Goal: Transaction & Acquisition: Book appointment/travel/reservation

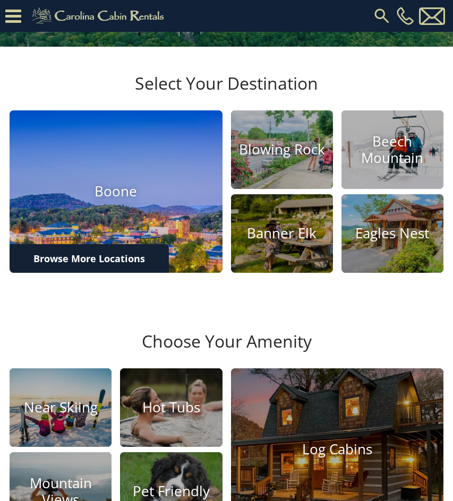
scroll to position [232, 0]
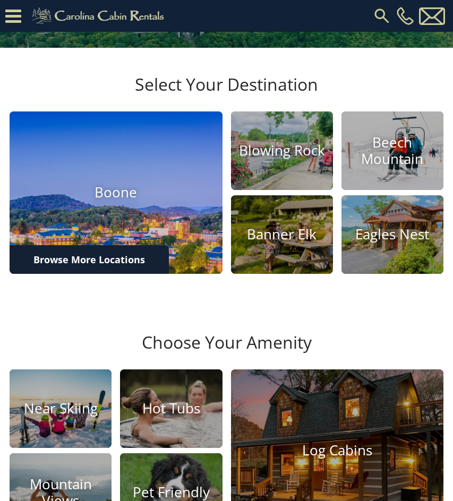
click at [136, 247] on img at bounding box center [116, 193] width 234 height 178
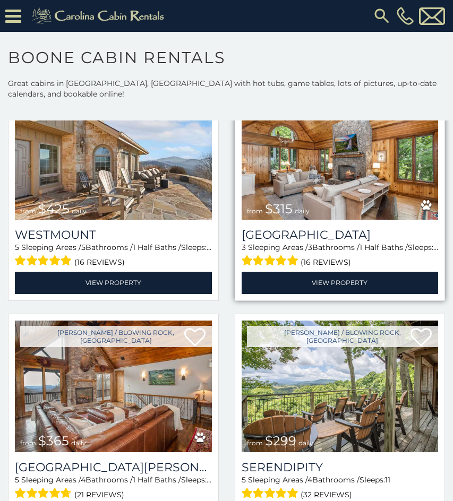
scroll to position [789, 0]
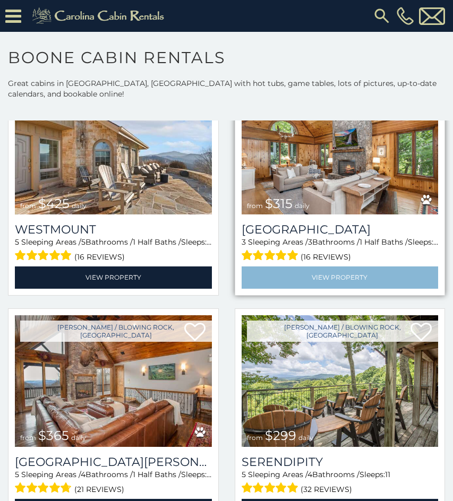
click at [319, 267] on link "View Property" at bounding box center [340, 278] width 197 height 22
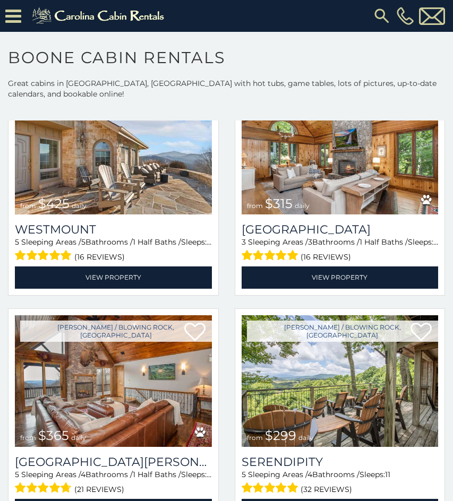
scroll to position [0, 0]
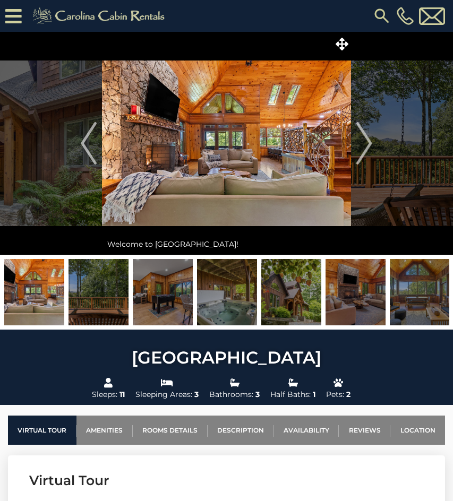
click at [58, 281] on img at bounding box center [34, 292] width 60 height 66
click at [360, 149] on img "Next" at bounding box center [364, 143] width 16 height 42
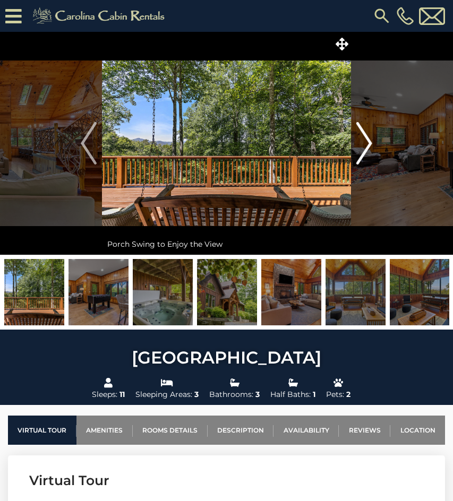
click at [369, 143] on img "Next" at bounding box center [364, 143] width 16 height 42
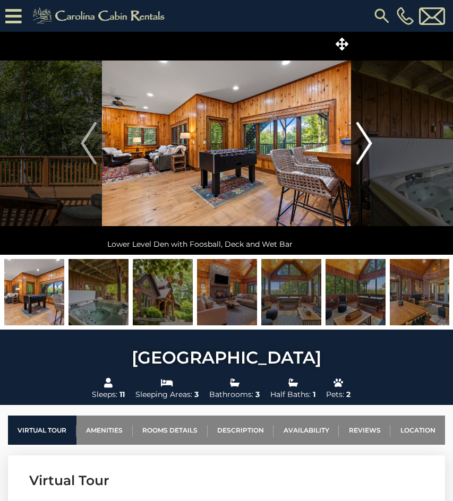
click at [369, 143] on img "Next" at bounding box center [364, 143] width 16 height 42
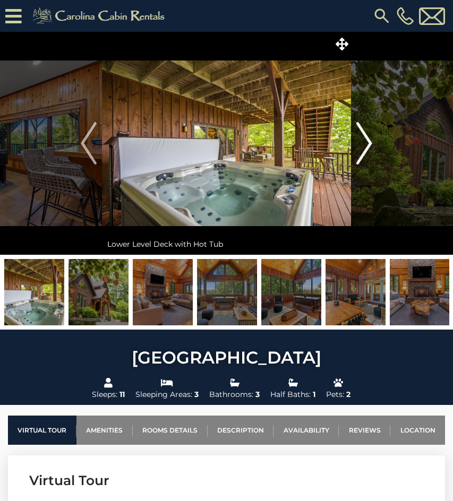
click at [369, 143] on img "Next" at bounding box center [364, 143] width 16 height 42
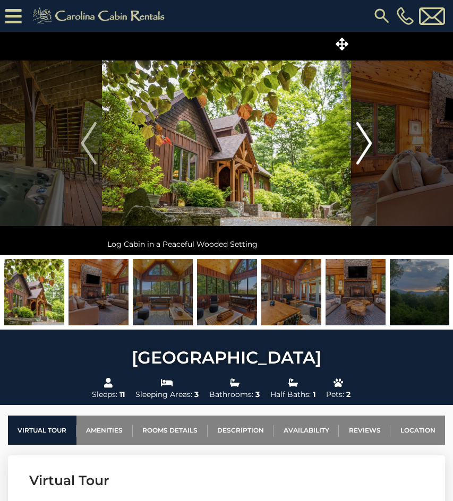
click at [369, 143] on img "Next" at bounding box center [364, 143] width 16 height 42
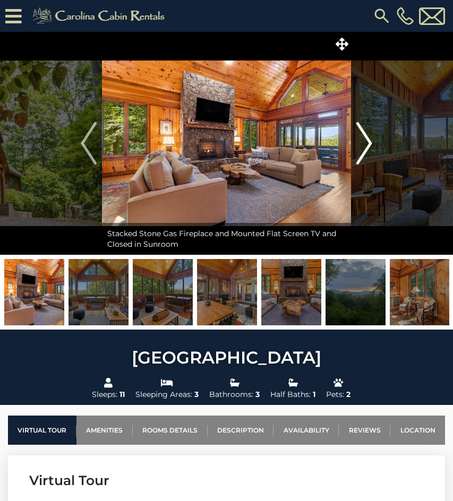
click at [369, 143] on img "Next" at bounding box center [364, 143] width 16 height 42
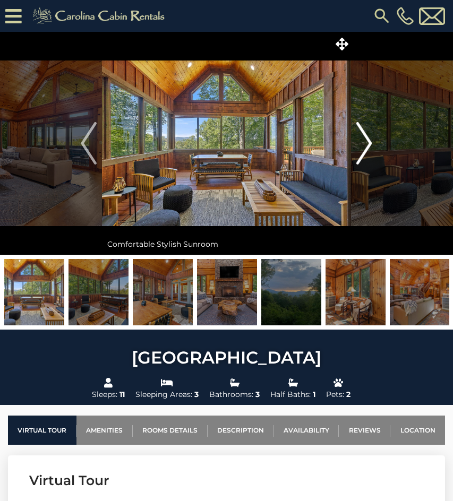
click at [369, 143] on img "Next" at bounding box center [364, 143] width 16 height 42
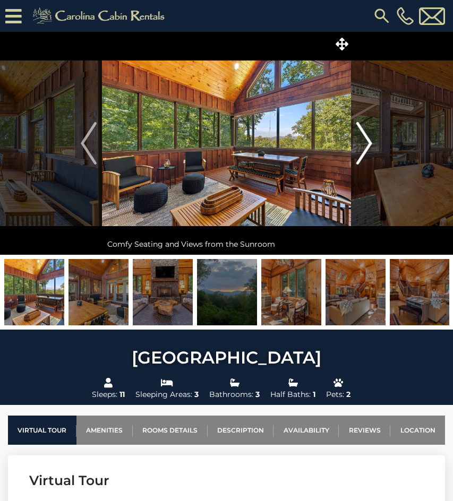
click at [369, 143] on img "Next" at bounding box center [364, 143] width 16 height 42
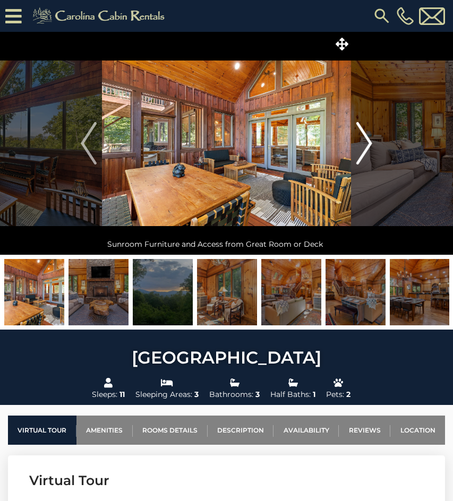
click at [369, 143] on img "Next" at bounding box center [364, 143] width 16 height 42
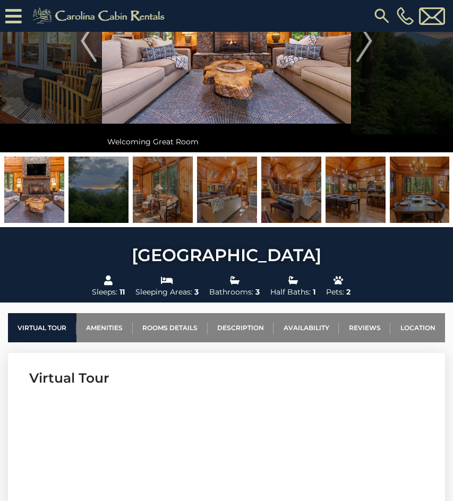
scroll to position [134, 0]
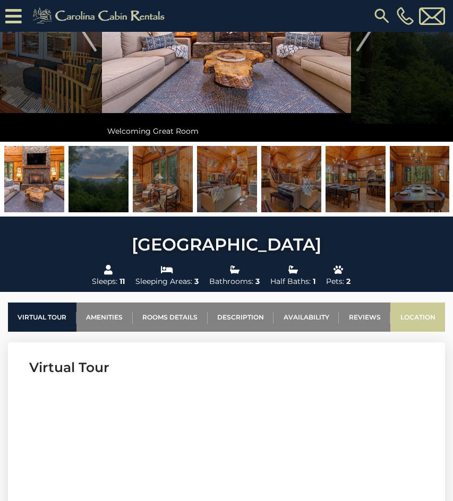
click at [410, 316] on link "Location" at bounding box center [417, 317] width 55 height 29
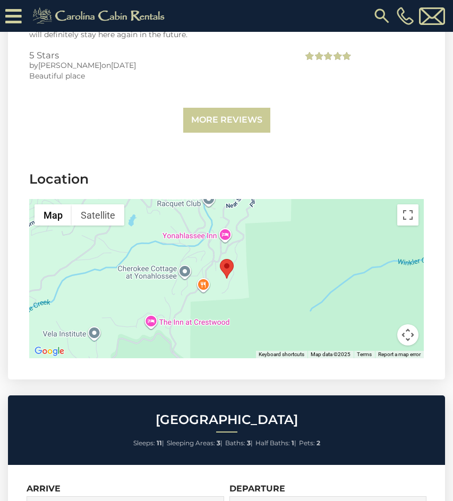
scroll to position [2757, 0]
